Goal: Check status: Check status

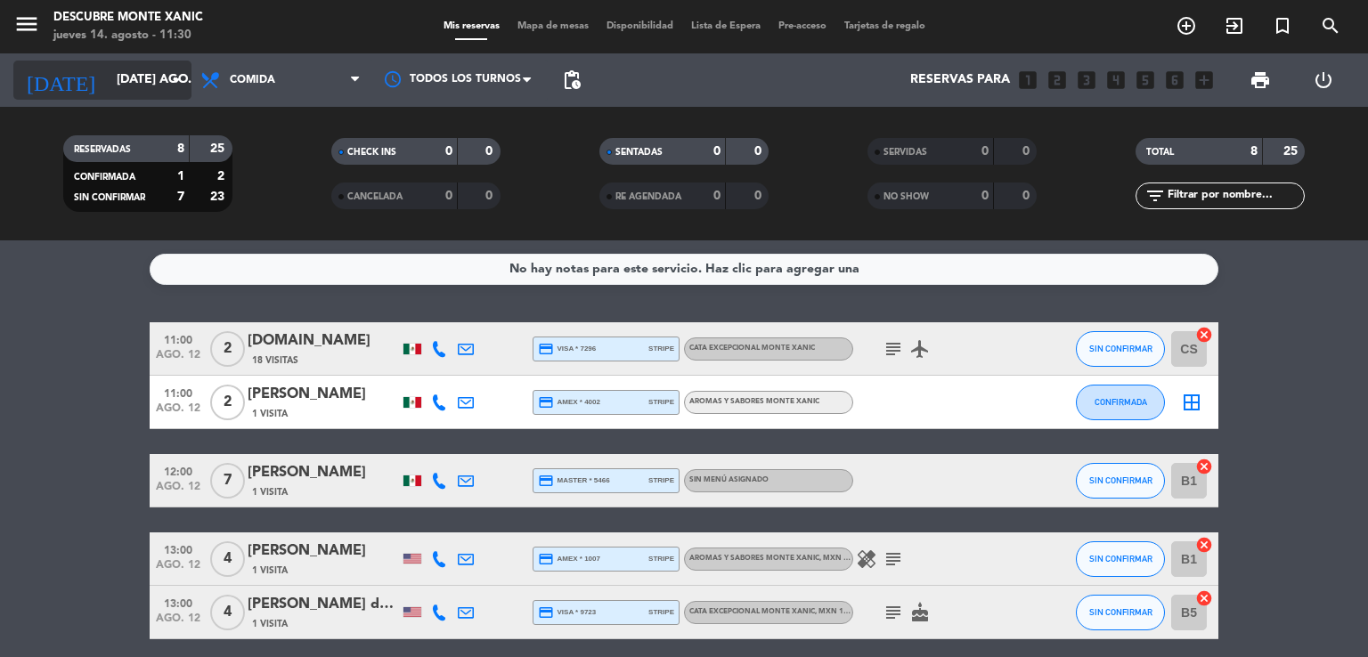
click at [164, 83] on input "[DATE] ago." at bounding box center [192, 80] width 169 height 32
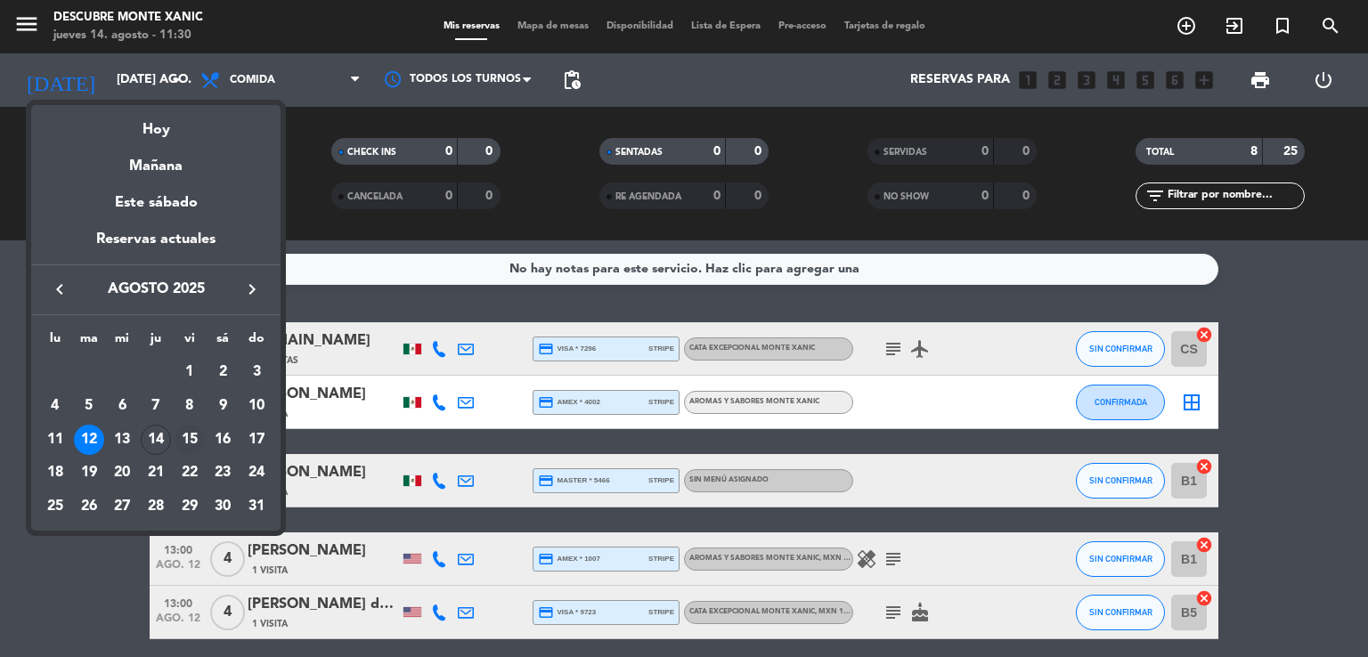
click at [196, 443] on div "15" at bounding box center [190, 440] width 30 height 30
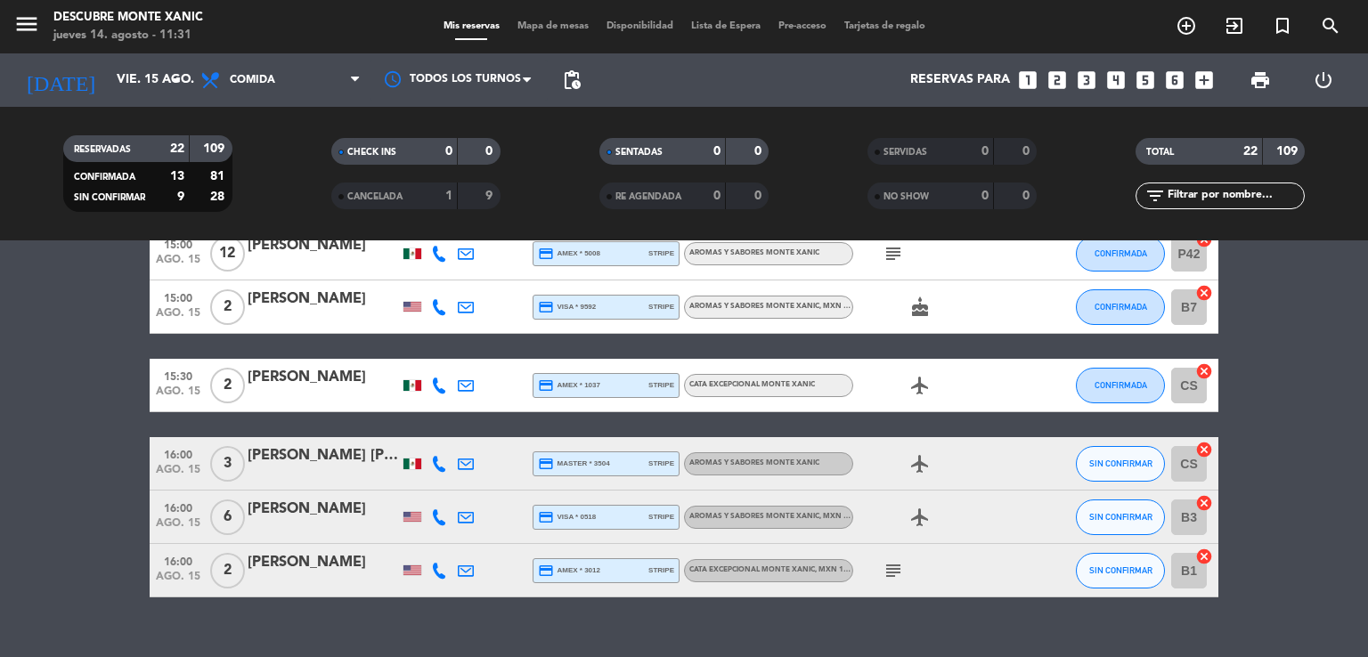
scroll to position [1130, 0]
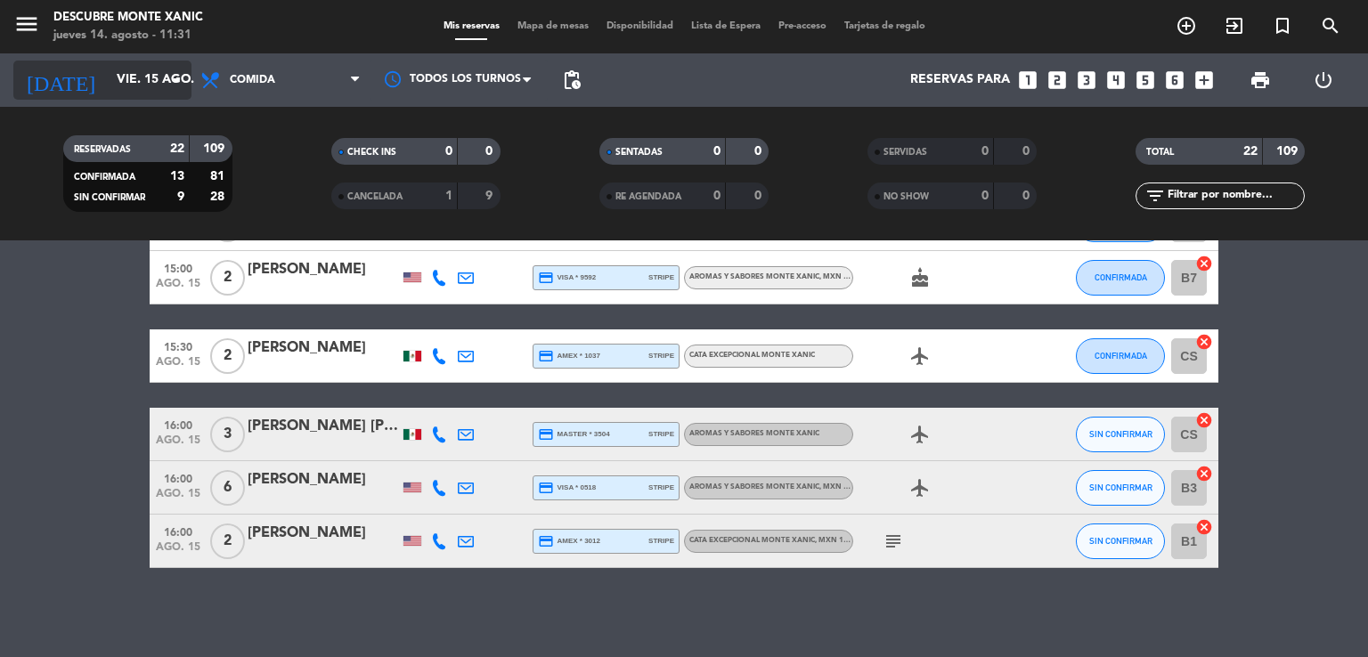
click at [110, 88] on input "vie. 15 ago." at bounding box center [192, 80] width 169 height 32
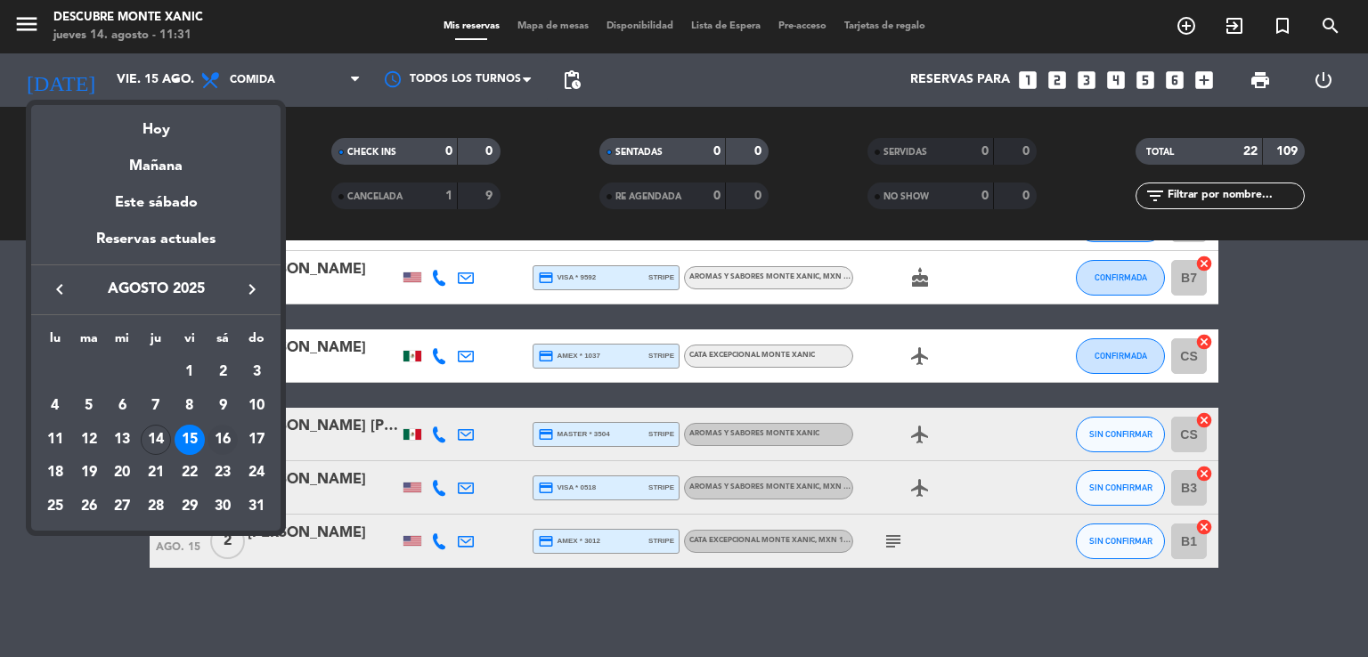
click at [217, 448] on div "16" at bounding box center [223, 440] width 30 height 30
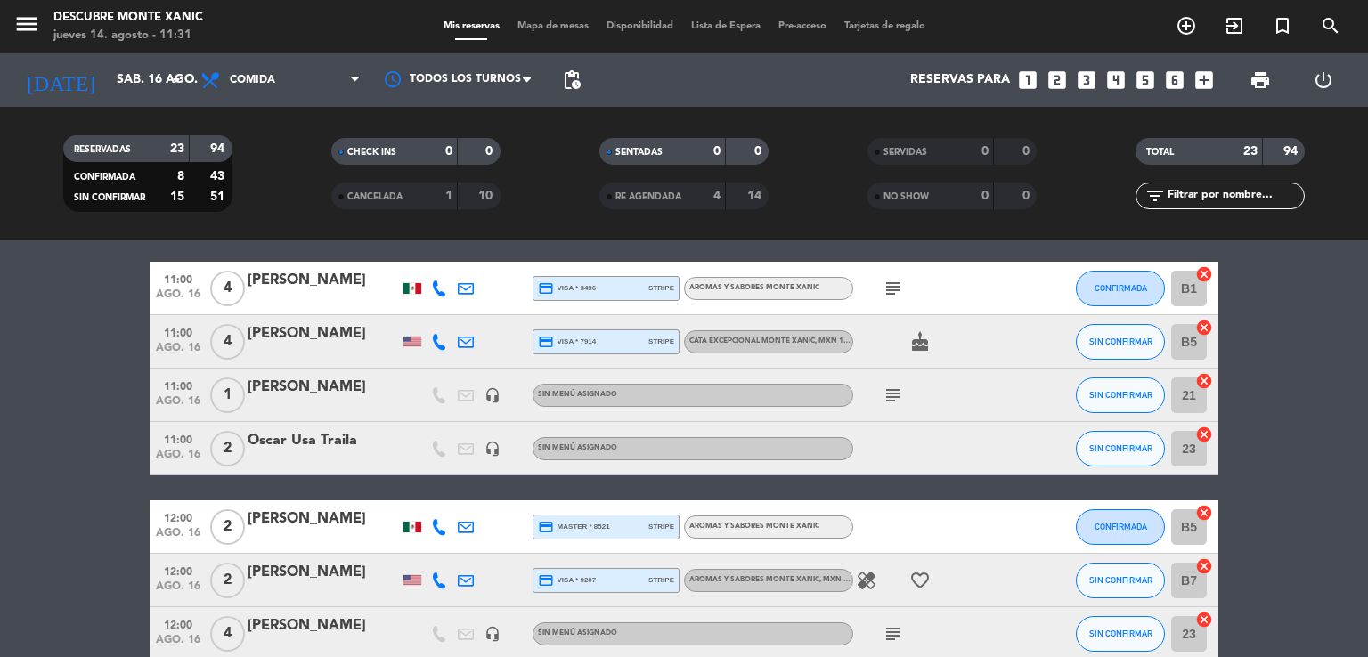
scroll to position [0, 0]
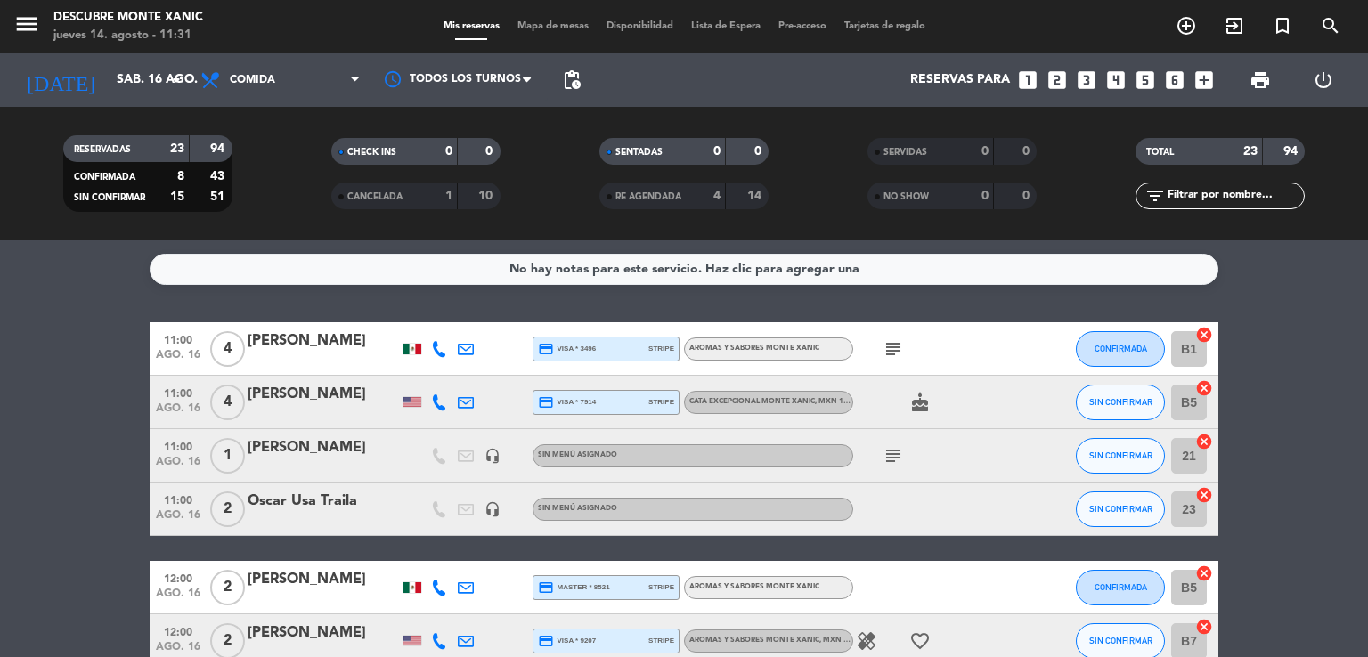
click at [893, 453] on icon "subject" at bounding box center [893, 455] width 21 height 21
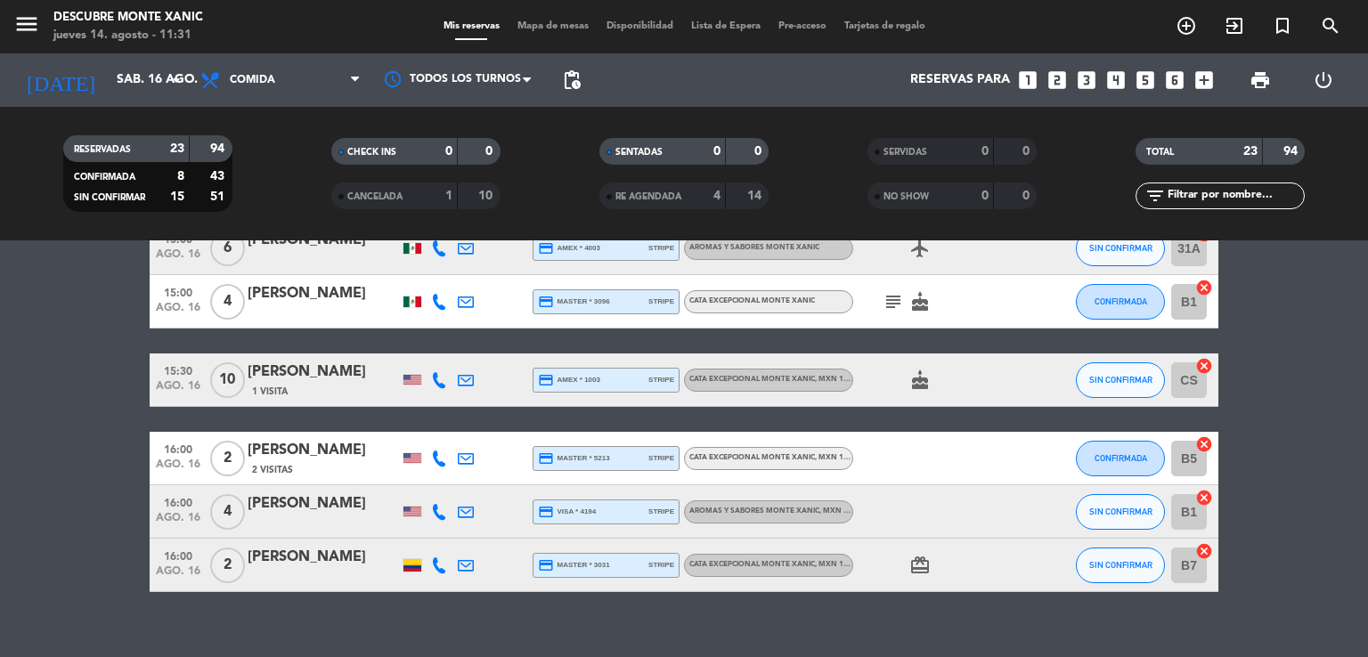
scroll to position [1183, 0]
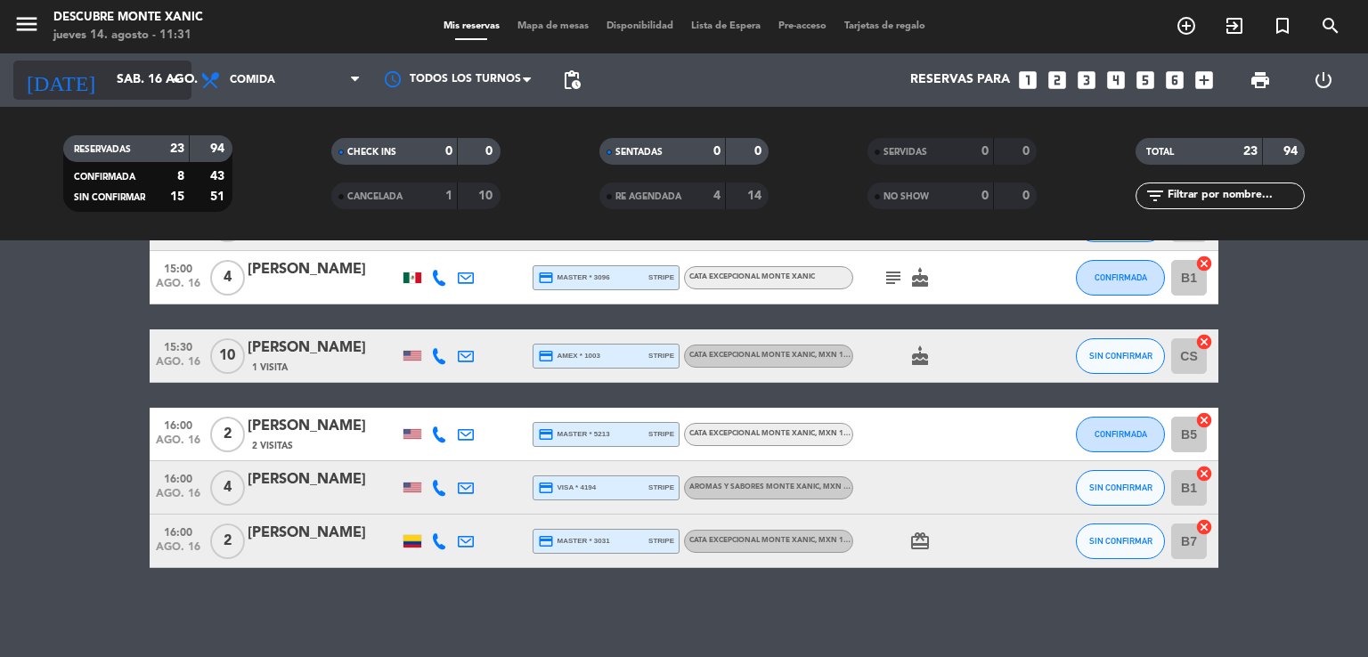
click at [126, 83] on input "sáb. 16 ago." at bounding box center [192, 80] width 169 height 32
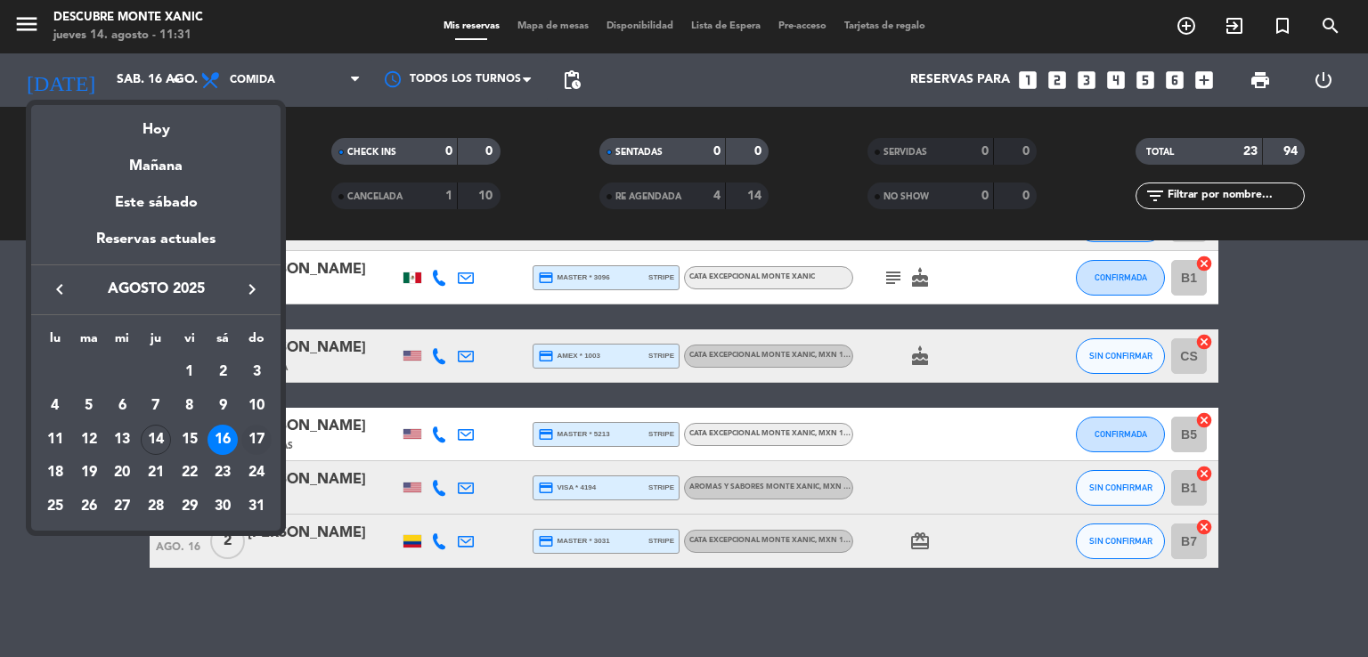
click at [247, 431] on div "17" at bounding box center [256, 440] width 30 height 30
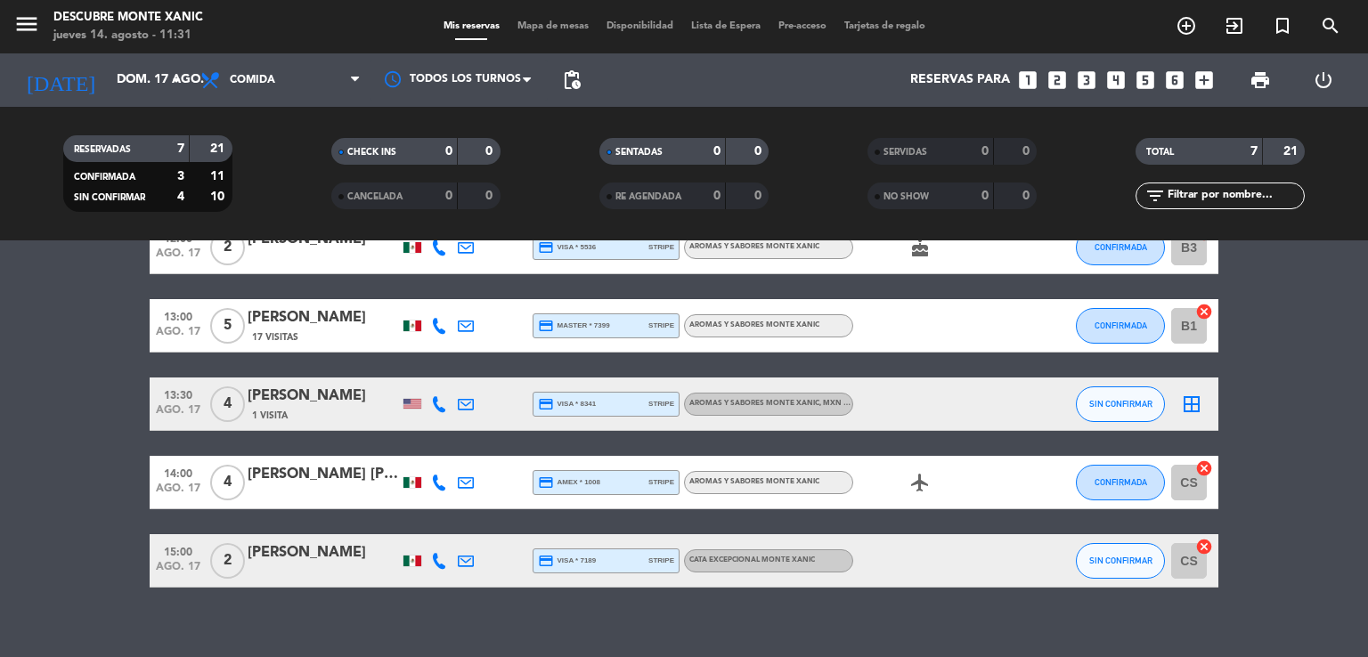
scroll to position [228, 0]
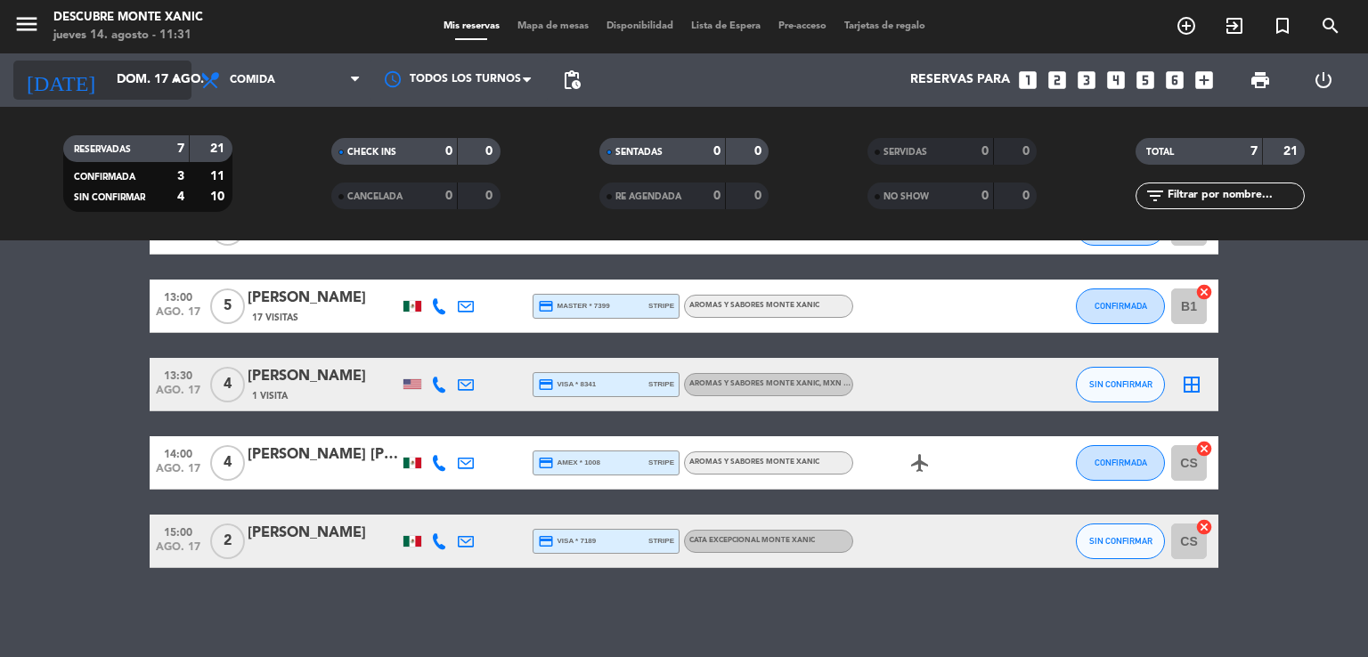
click at [170, 61] on div "[DATE] dom. 17 ago. arrow_drop_down" at bounding box center [102, 80] width 178 height 39
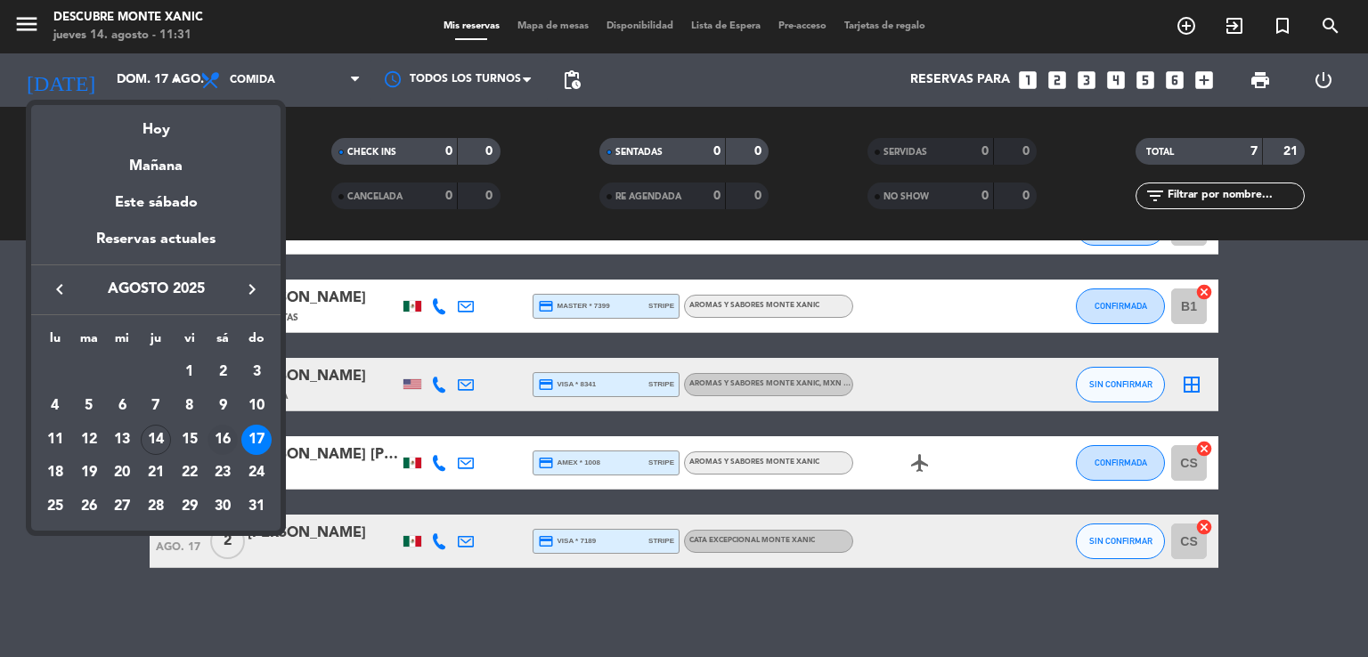
click at [211, 430] on div "16" at bounding box center [223, 440] width 30 height 30
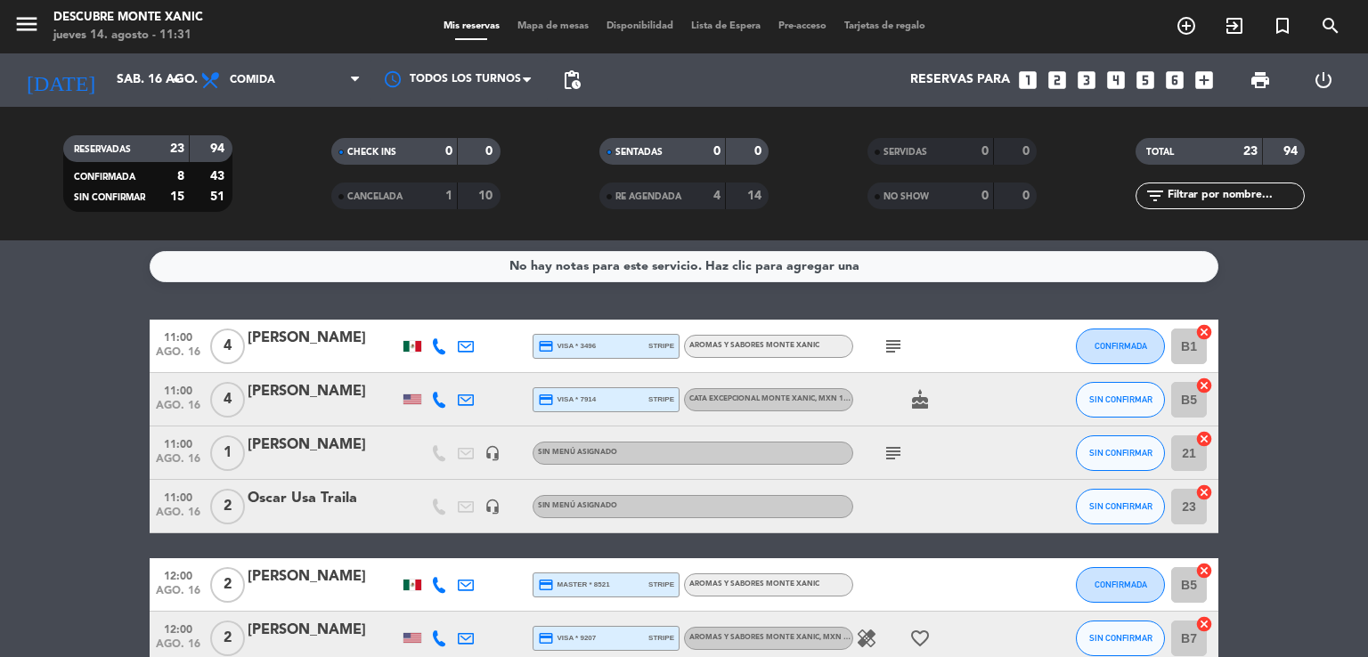
scroll to position [0, 0]
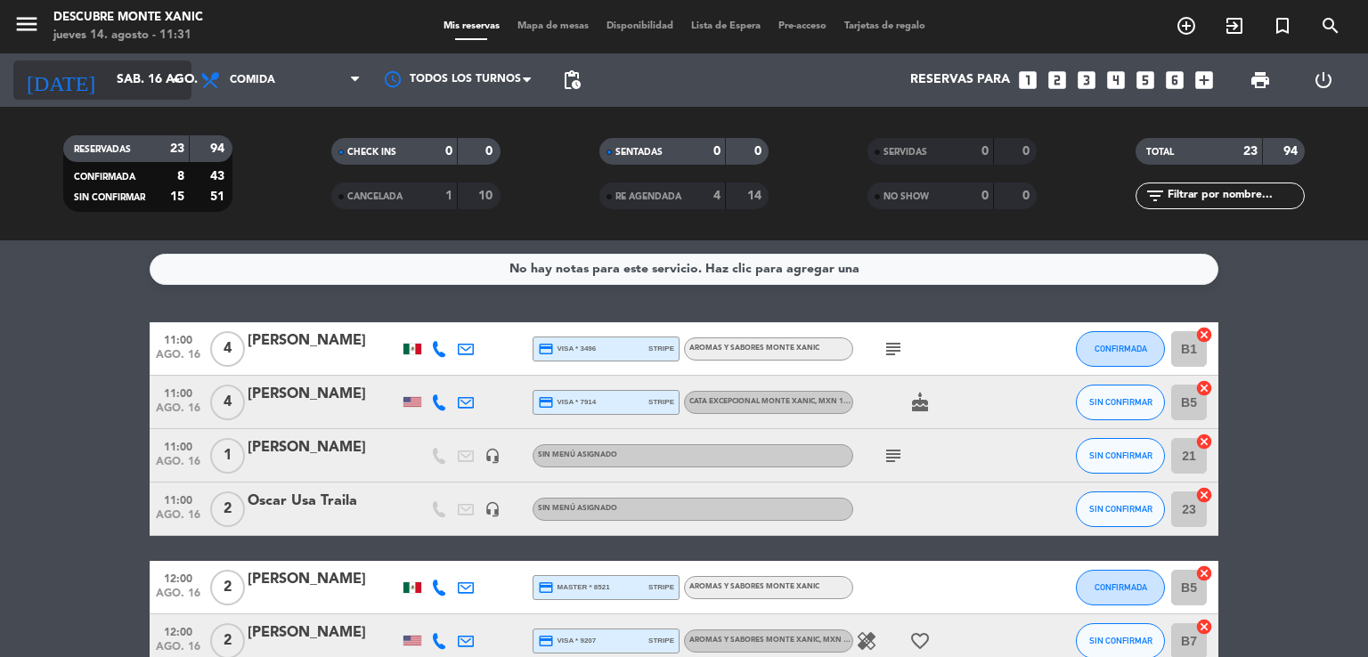
click at [160, 86] on input "sáb. 16 ago." at bounding box center [192, 80] width 169 height 32
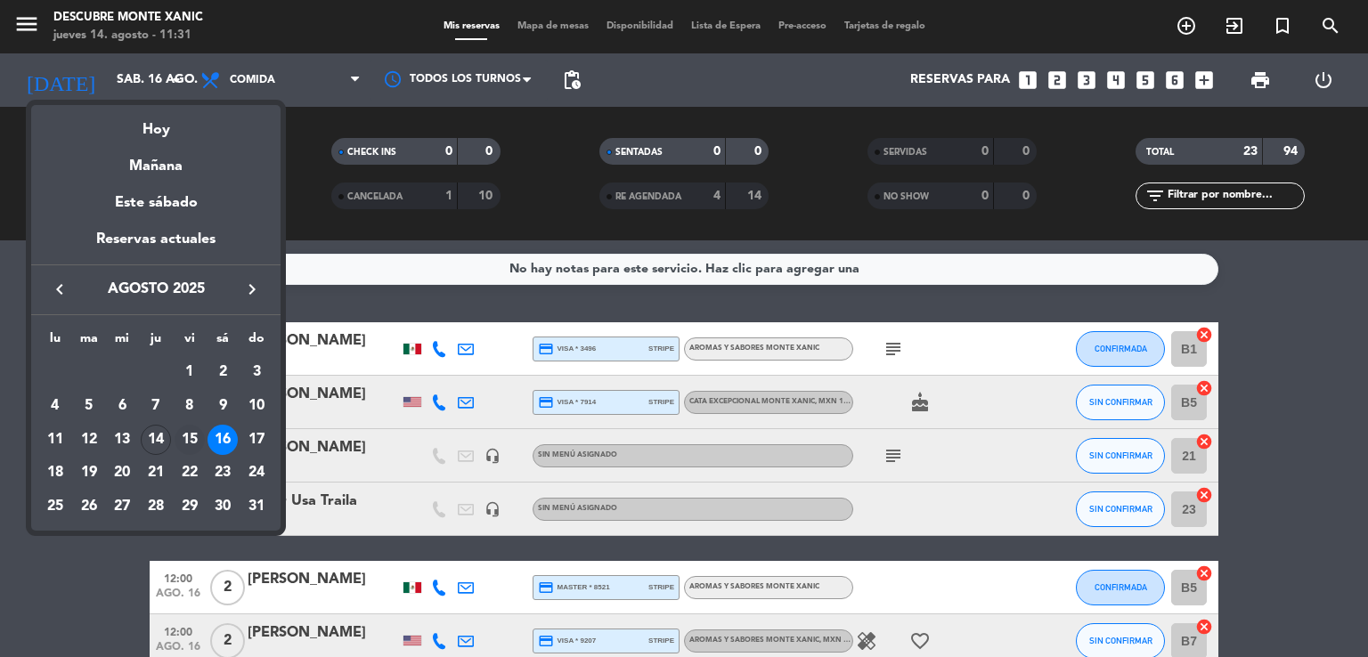
click at [181, 425] on div "15" at bounding box center [190, 440] width 30 height 30
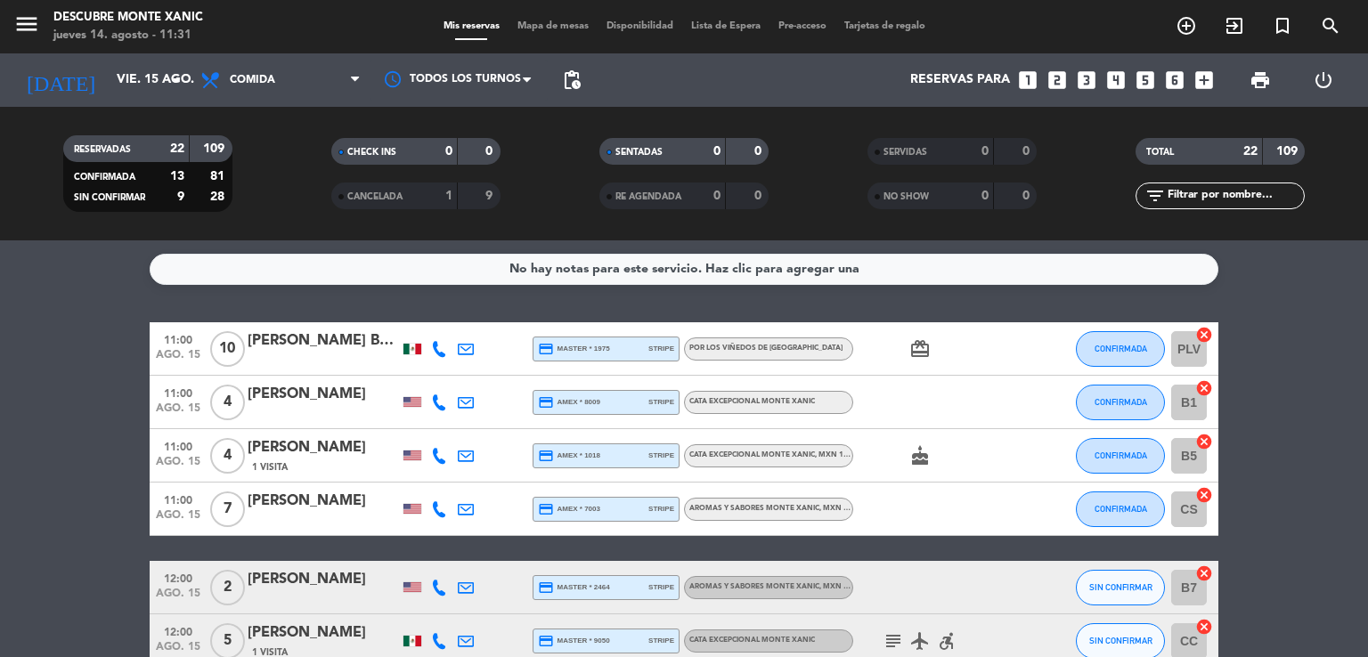
click at [343, 336] on div "[PERSON_NAME] Belmonnte" at bounding box center [323, 341] width 151 height 23
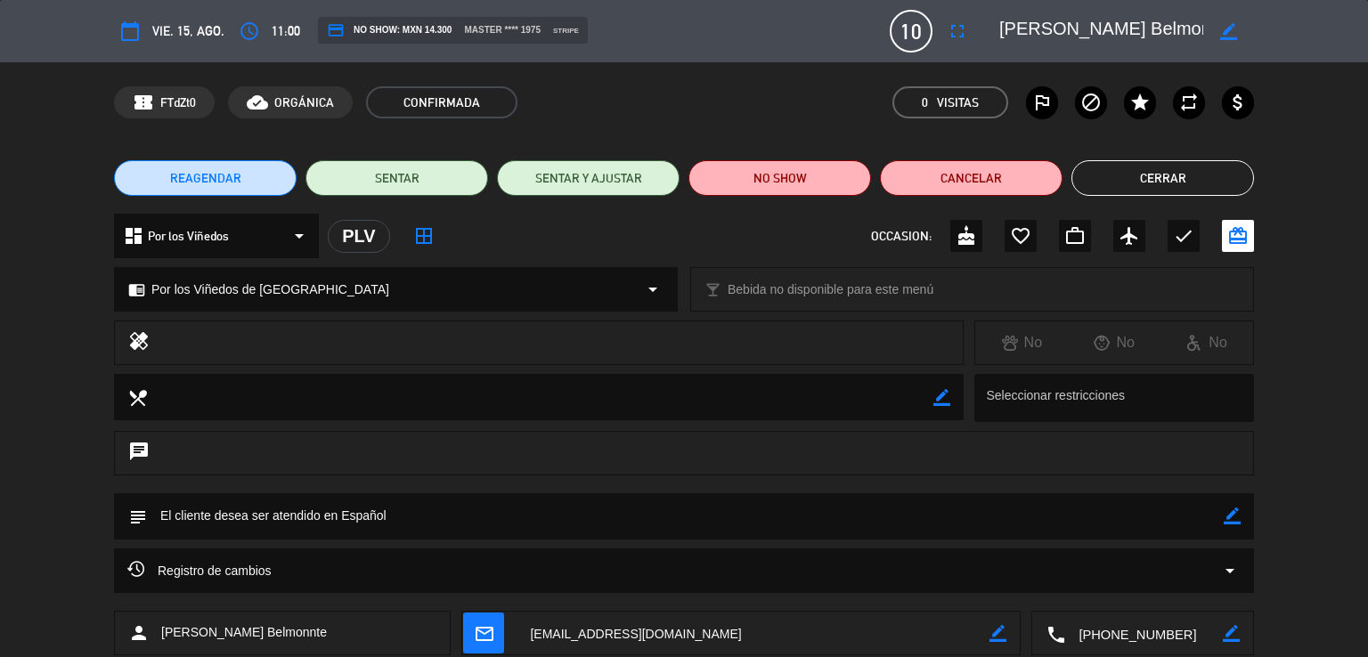
click at [1138, 183] on button "Cerrar" at bounding box center [1163, 178] width 183 height 36
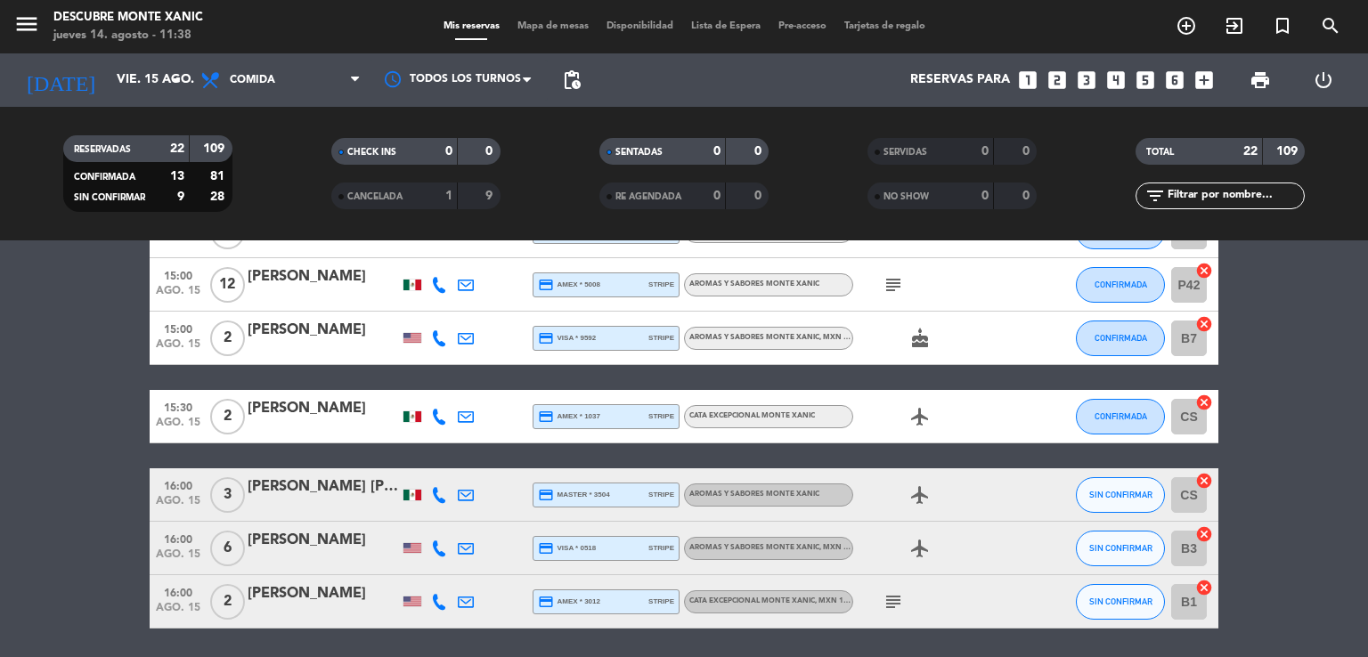
scroll to position [1130, 0]
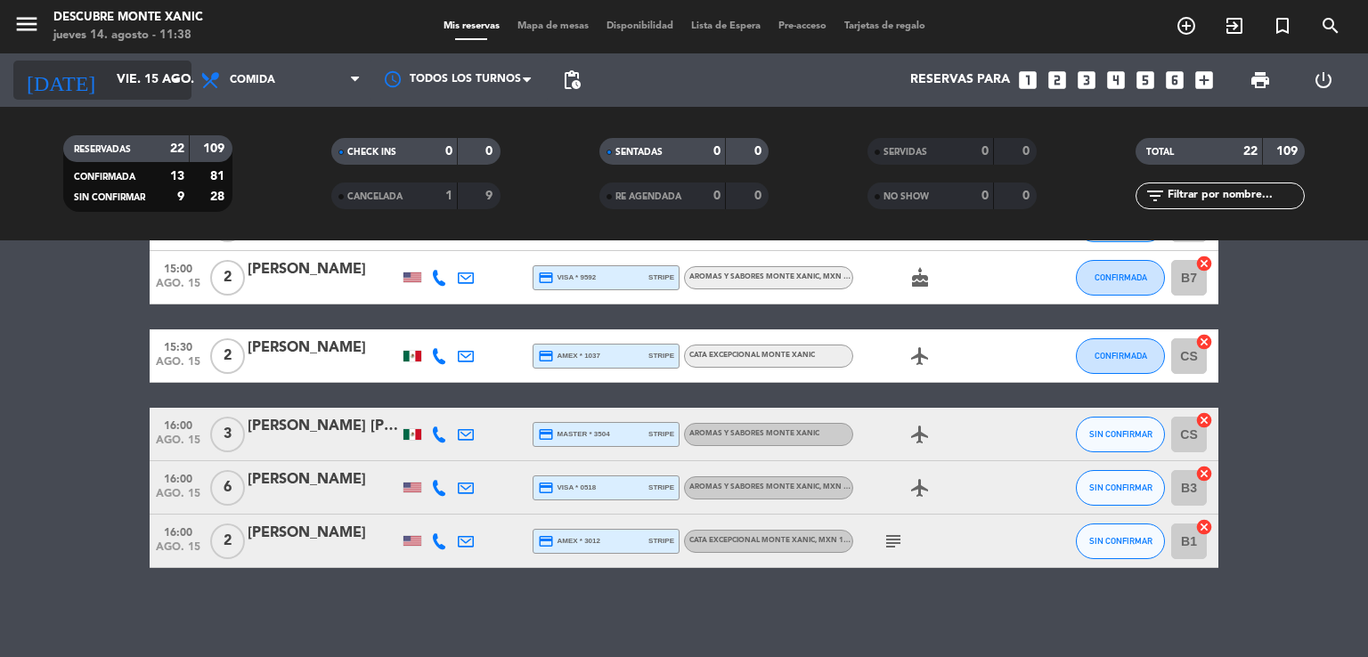
click at [146, 84] on input "vie. 15 ago." at bounding box center [192, 80] width 169 height 32
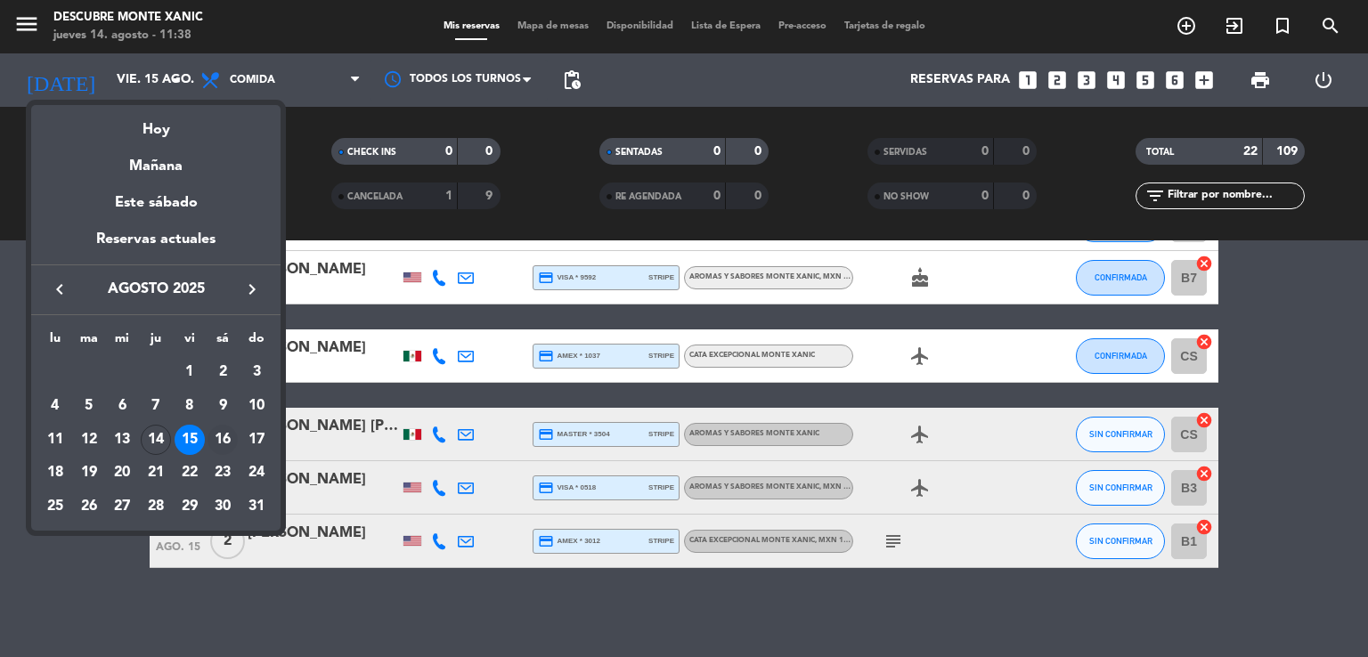
click at [222, 435] on div "16" at bounding box center [223, 440] width 30 height 30
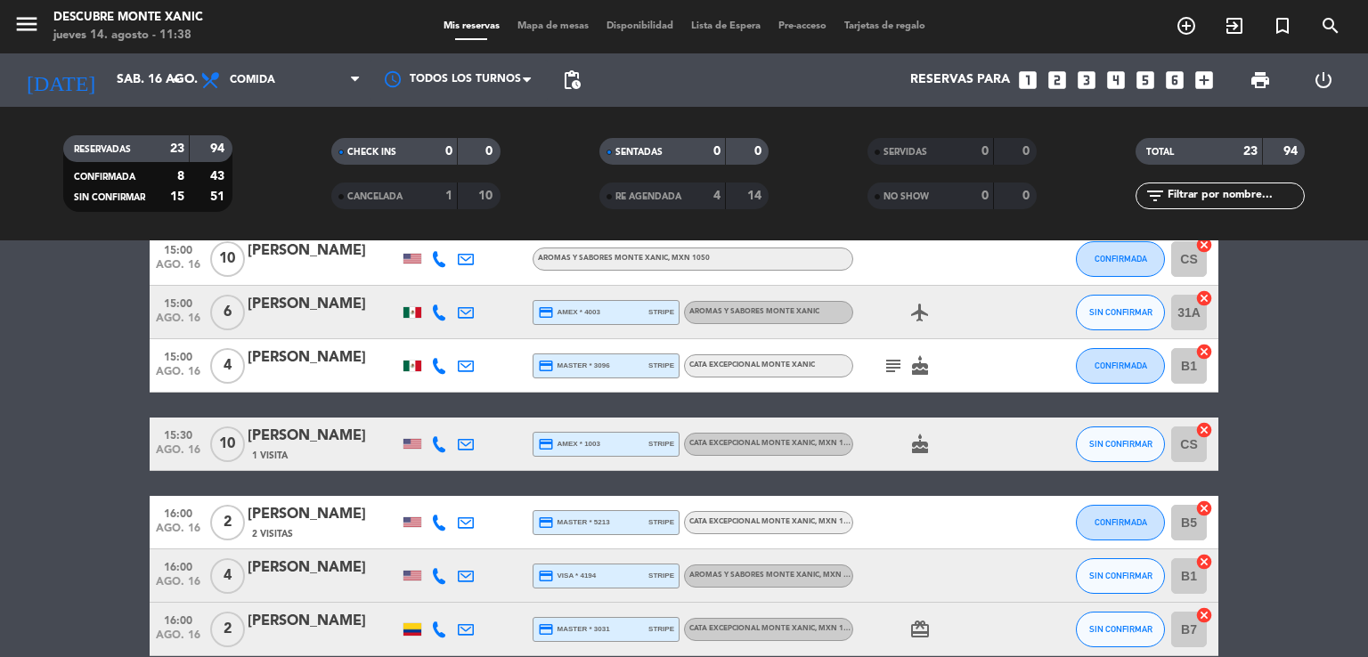
scroll to position [1183, 0]
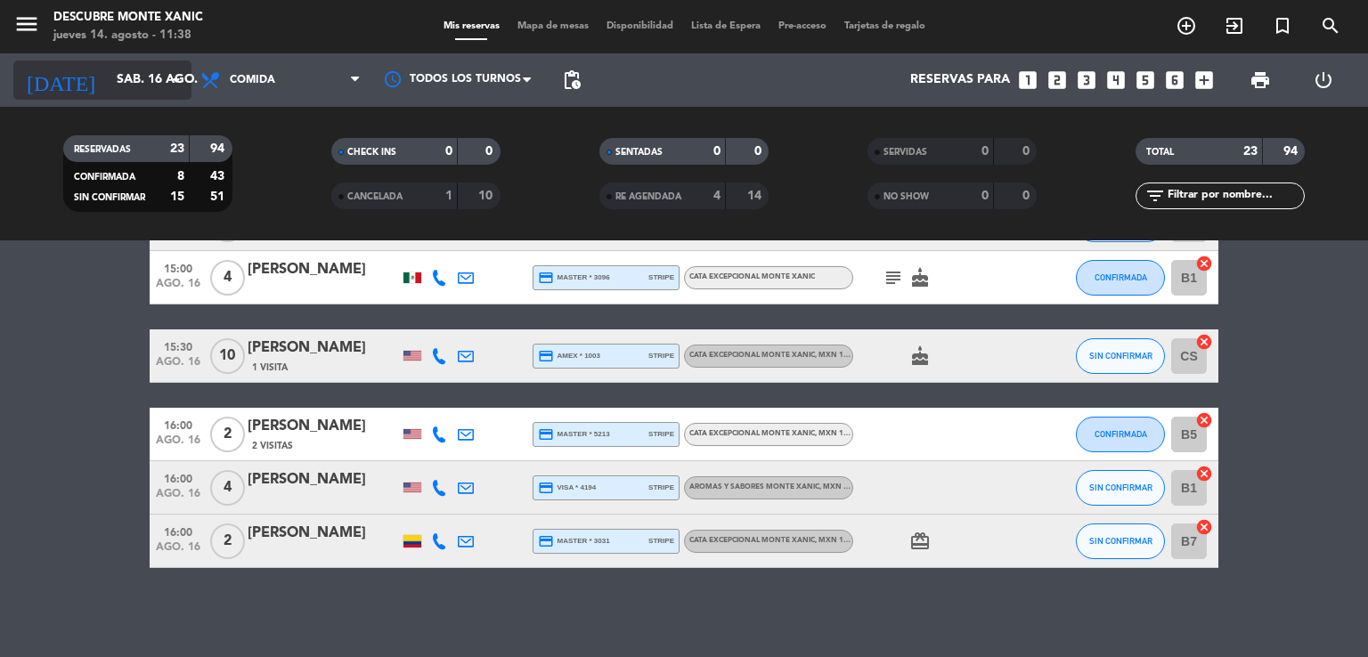
click at [184, 79] on icon "arrow_drop_down" at bounding box center [176, 79] width 21 height 21
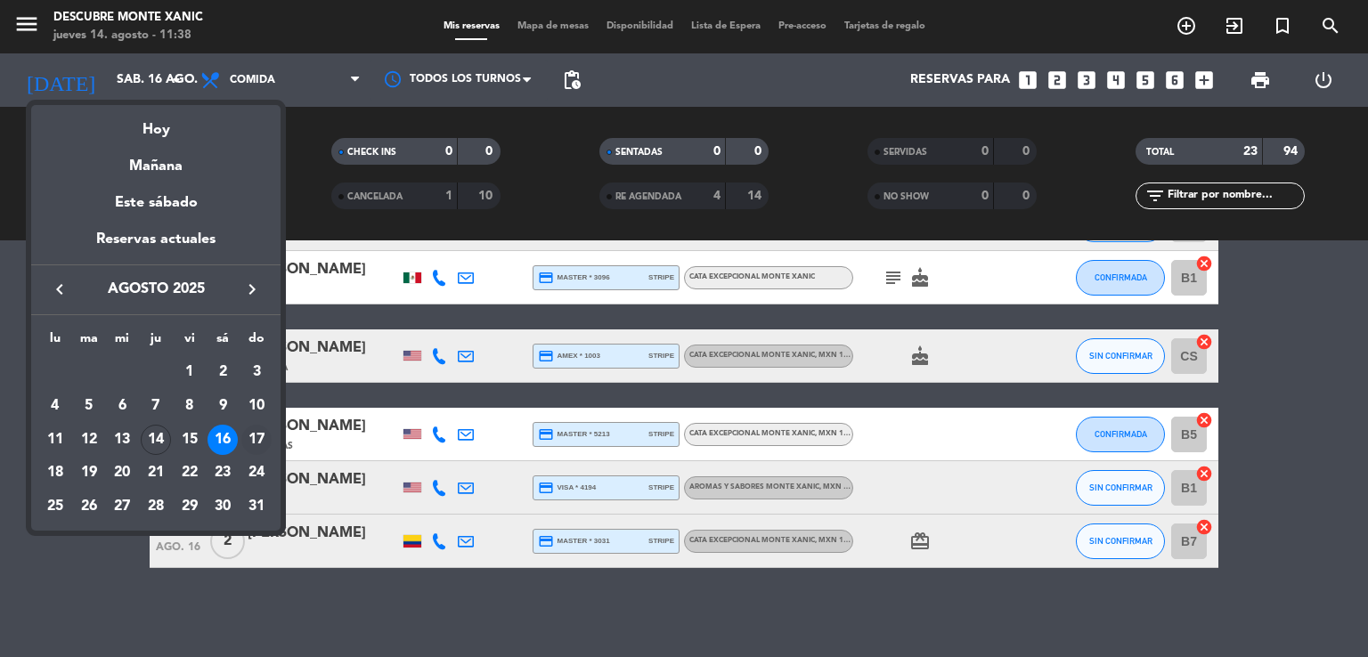
click at [262, 441] on div "17" at bounding box center [256, 440] width 30 height 30
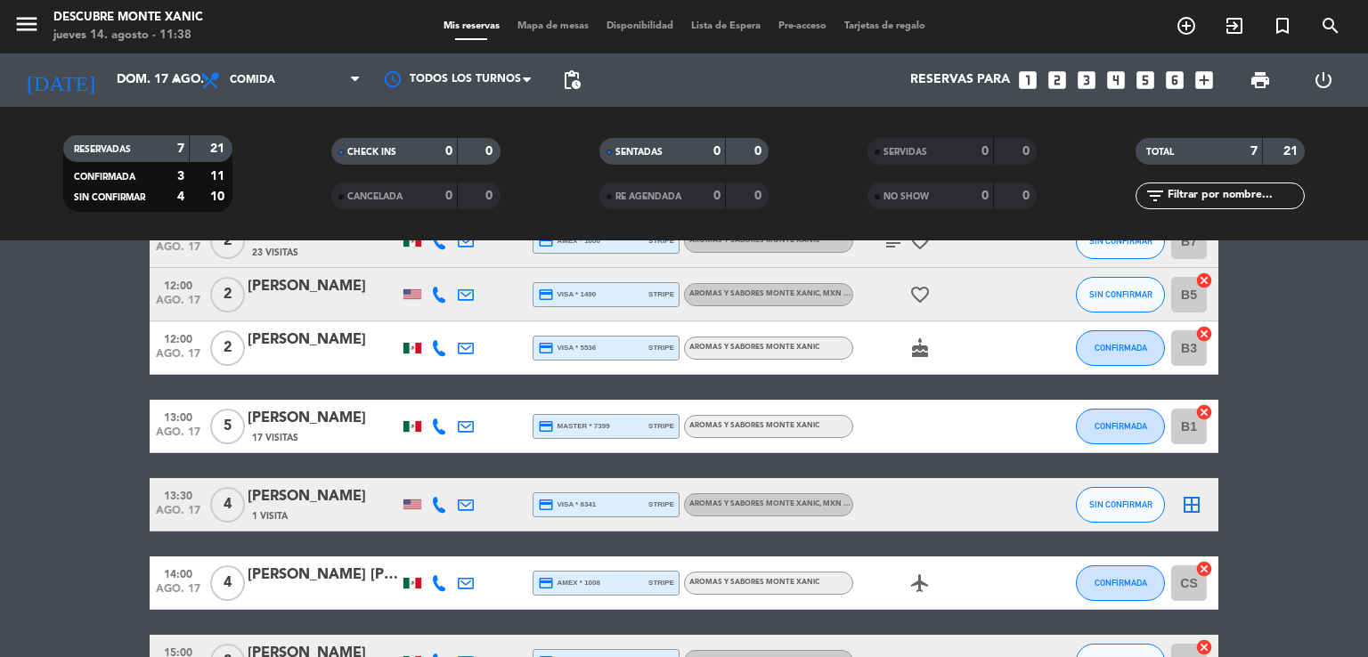
scroll to position [0, 0]
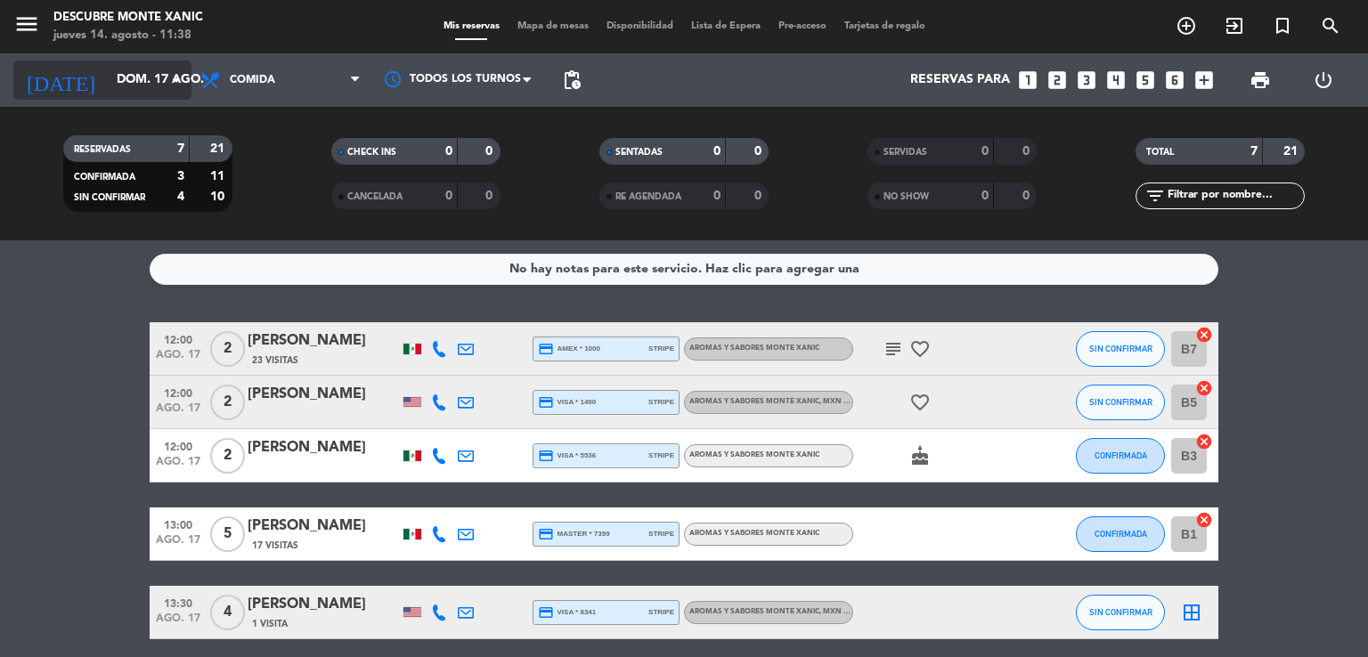
click at [149, 71] on input "dom. 17 ago." at bounding box center [192, 80] width 169 height 32
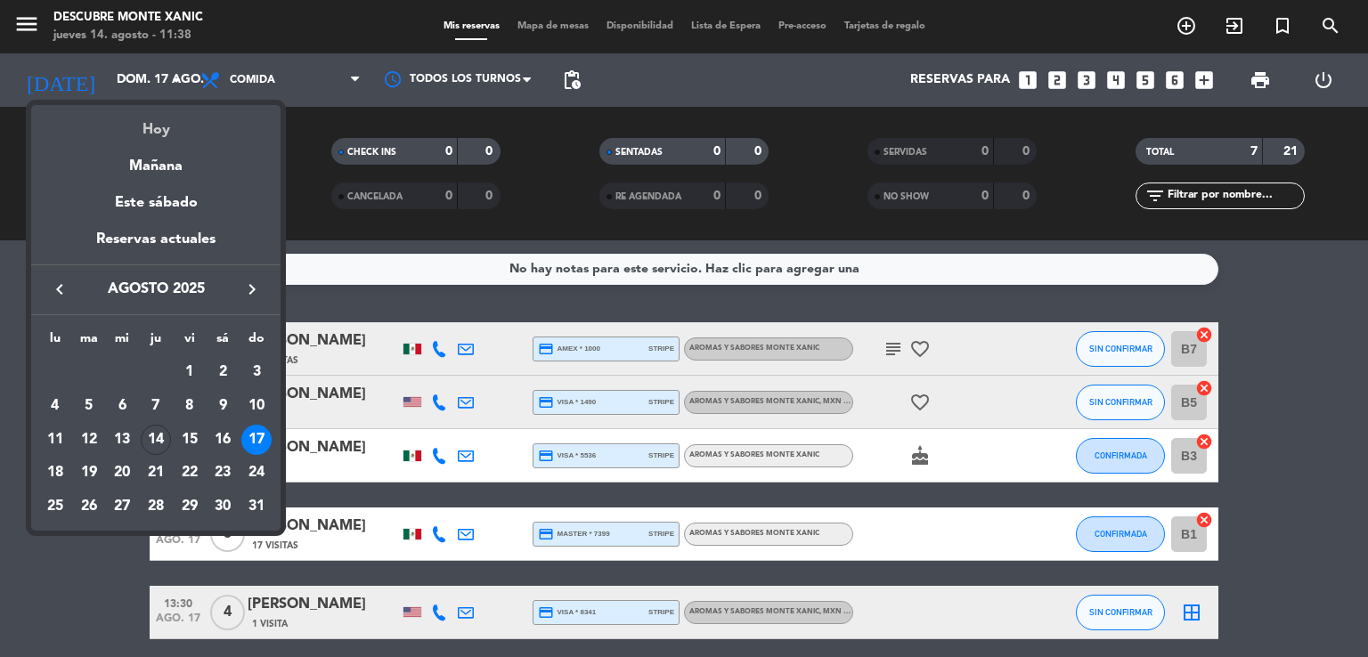
click at [159, 135] on div "Hoy" at bounding box center [155, 123] width 249 height 37
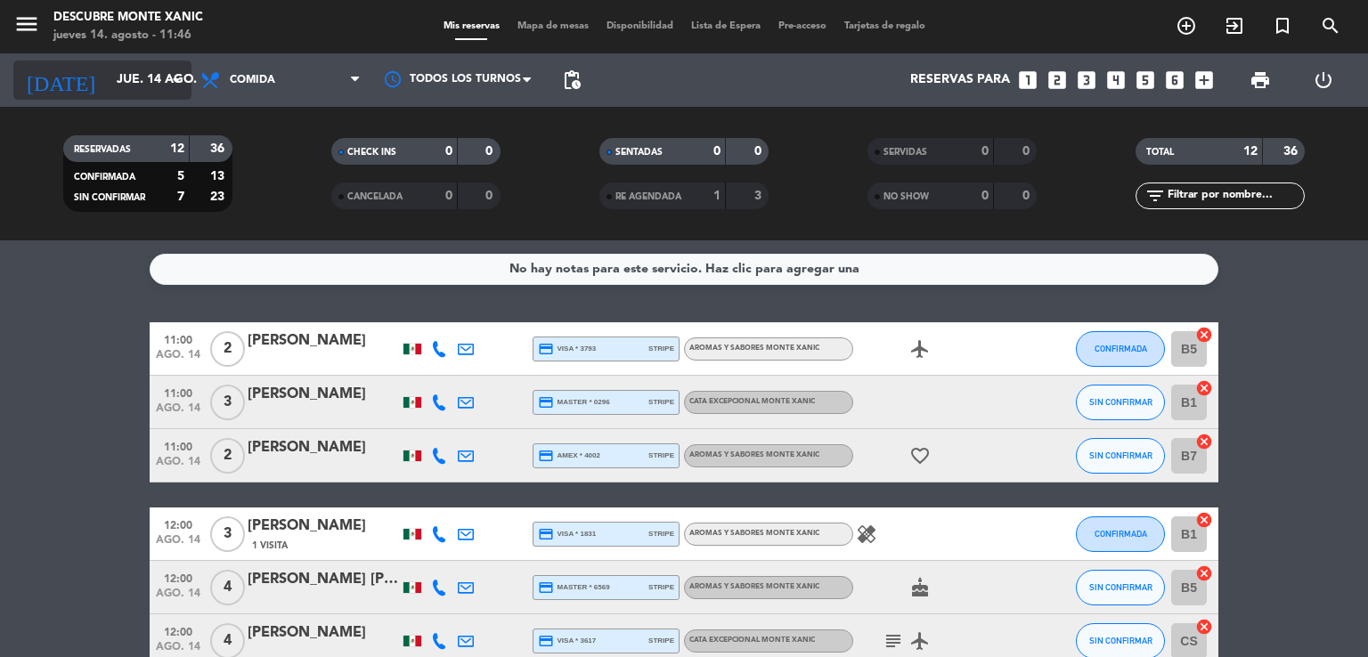
click at [130, 82] on input "jue. 14 ago." at bounding box center [192, 80] width 169 height 32
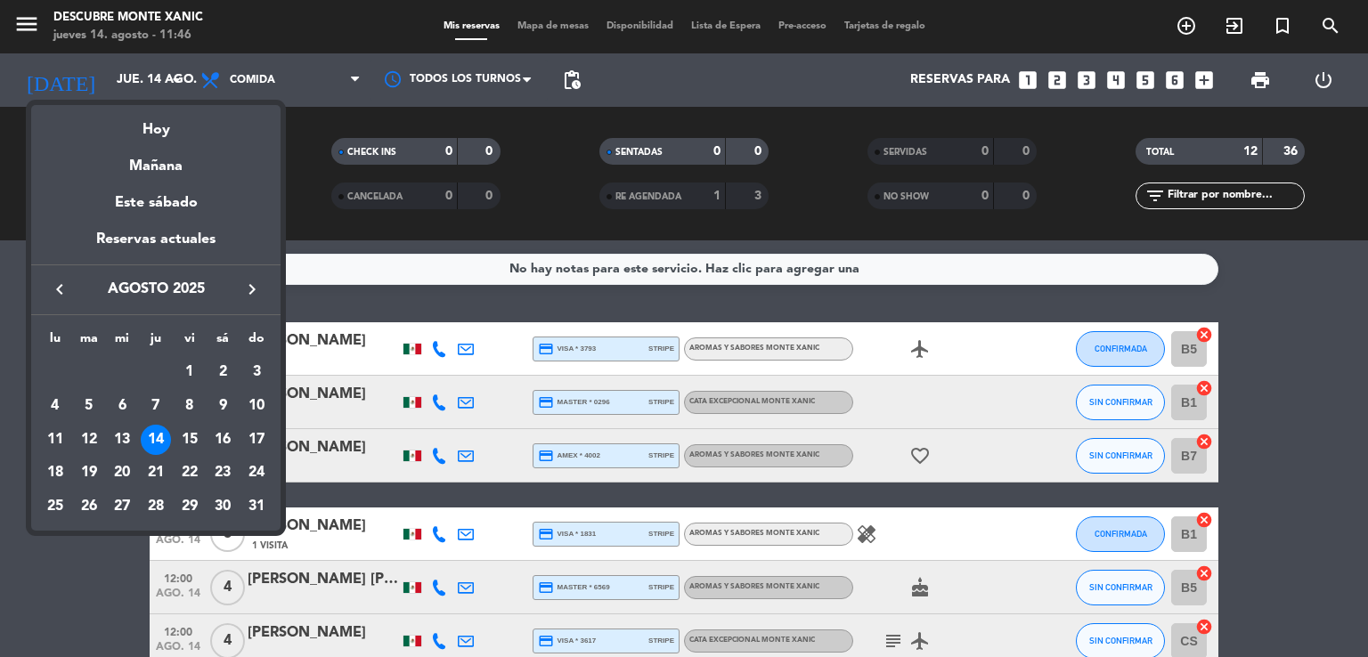
click at [247, 293] on icon "keyboard_arrow_right" at bounding box center [251, 289] width 21 height 21
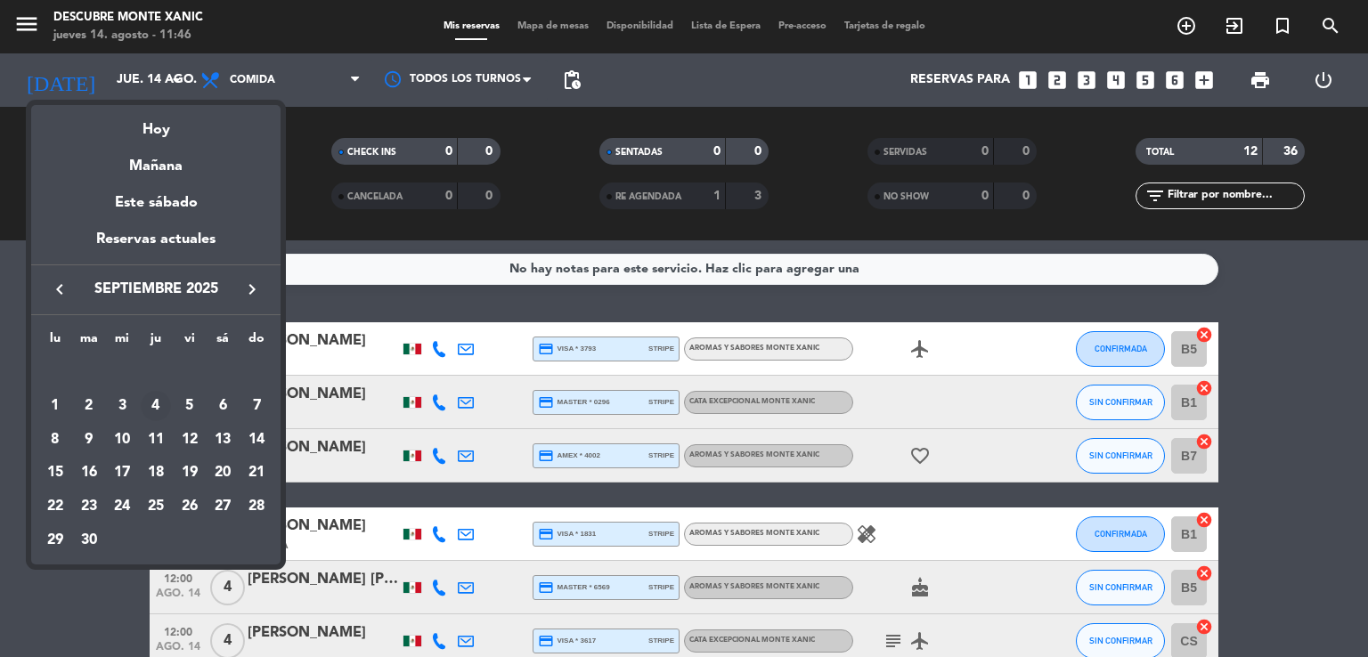
click at [157, 406] on div "4" at bounding box center [156, 406] width 30 height 30
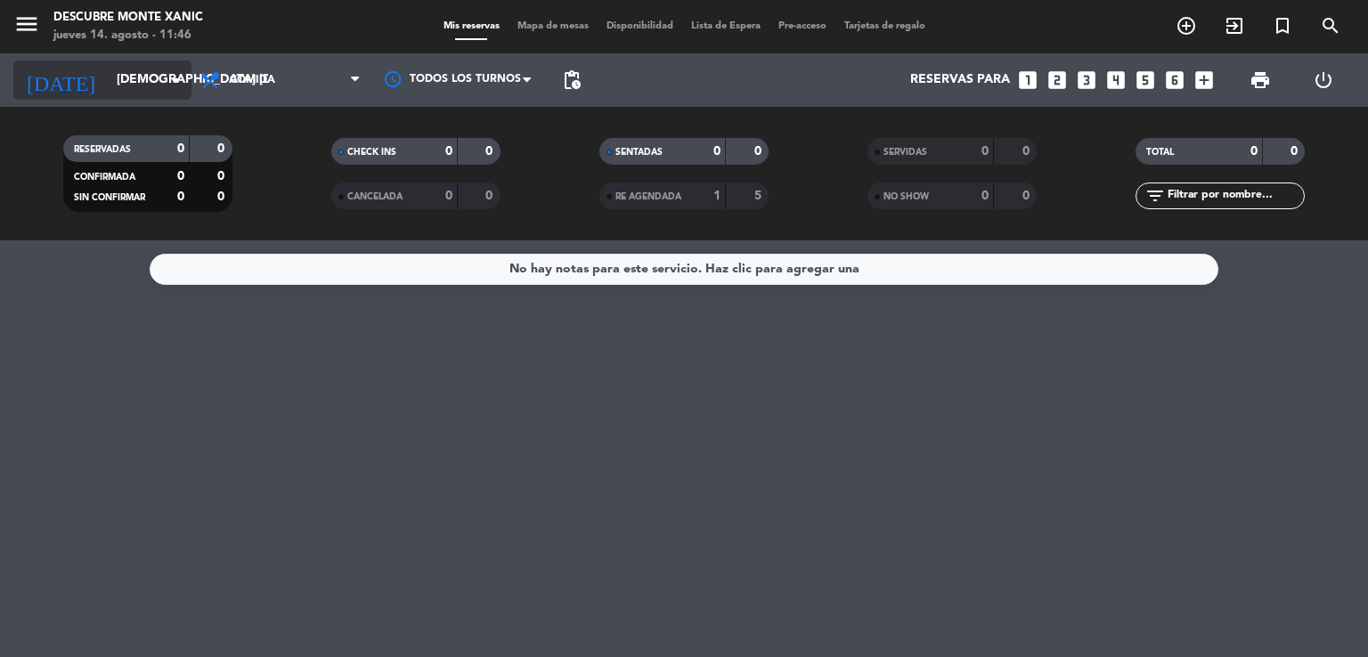
click at [112, 74] on input "[DEMOGRAPHIC_DATA] [DATE]" at bounding box center [192, 80] width 169 height 32
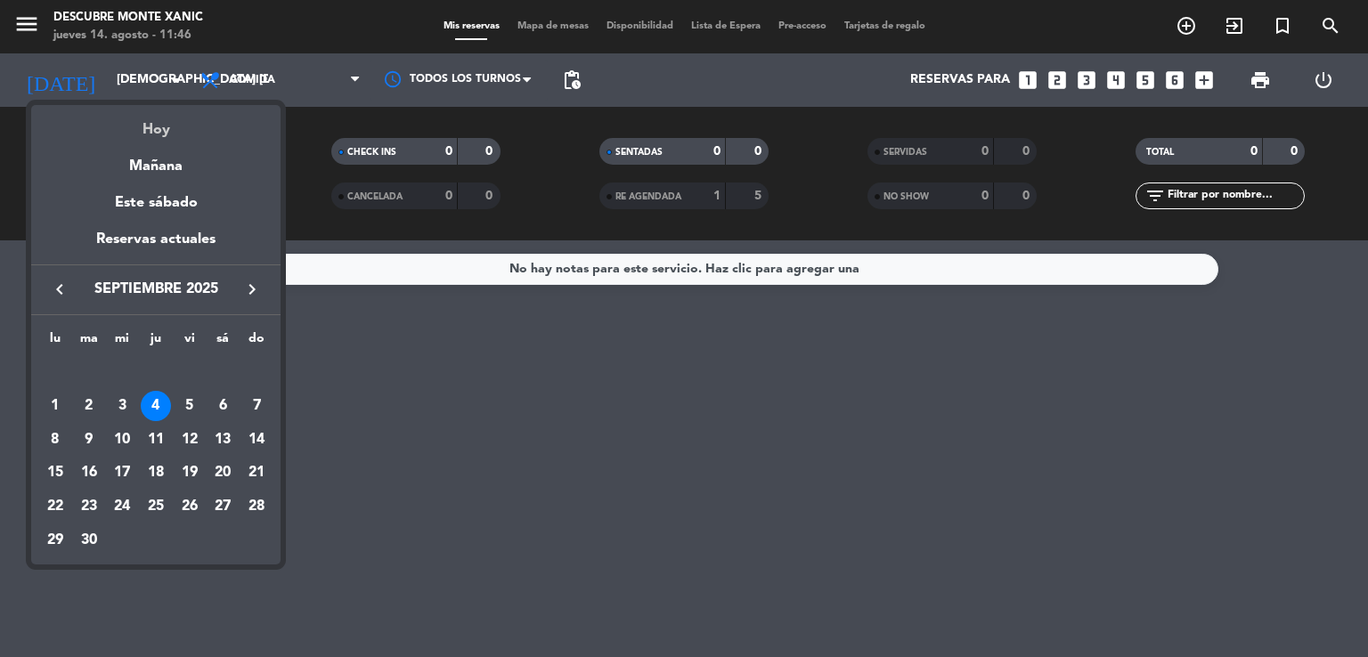
click at [142, 126] on div "Hoy" at bounding box center [155, 123] width 249 height 37
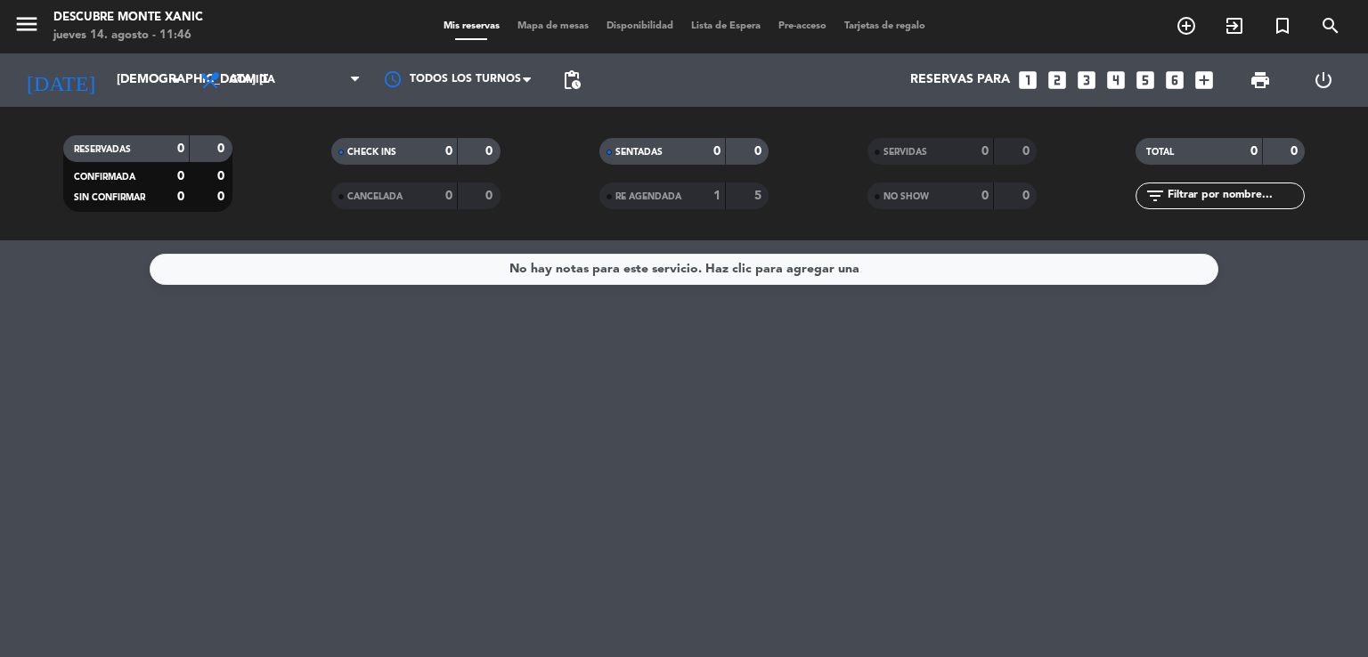
type input "jue. 14 ago."
